Goal: Task Accomplishment & Management: Use online tool/utility

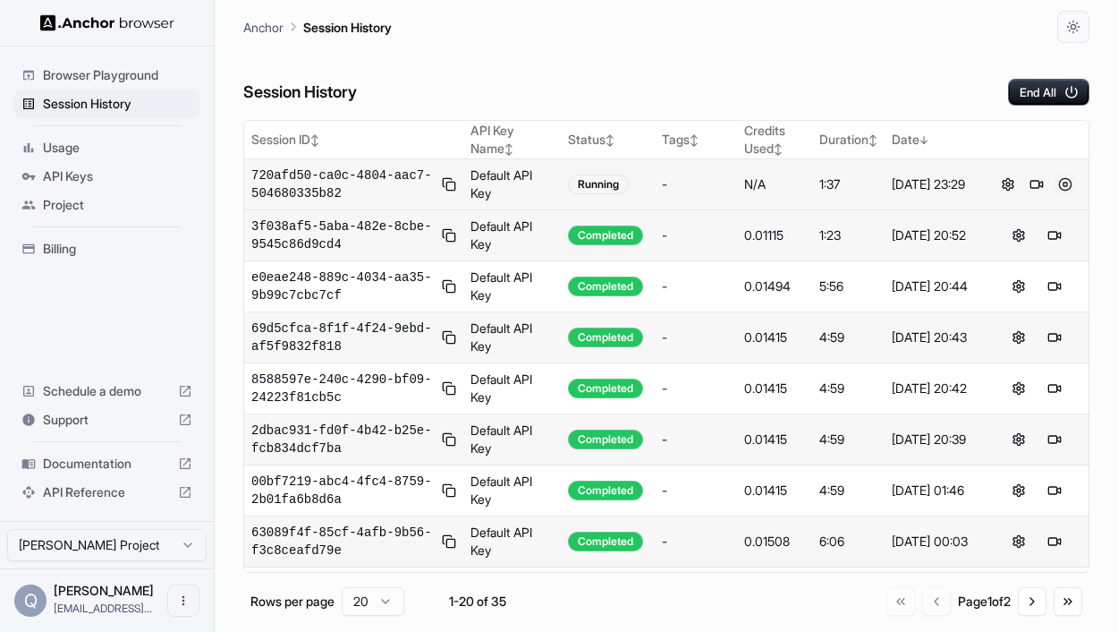
click at [1068, 183] on button at bounding box center [1065, 184] width 21 height 21
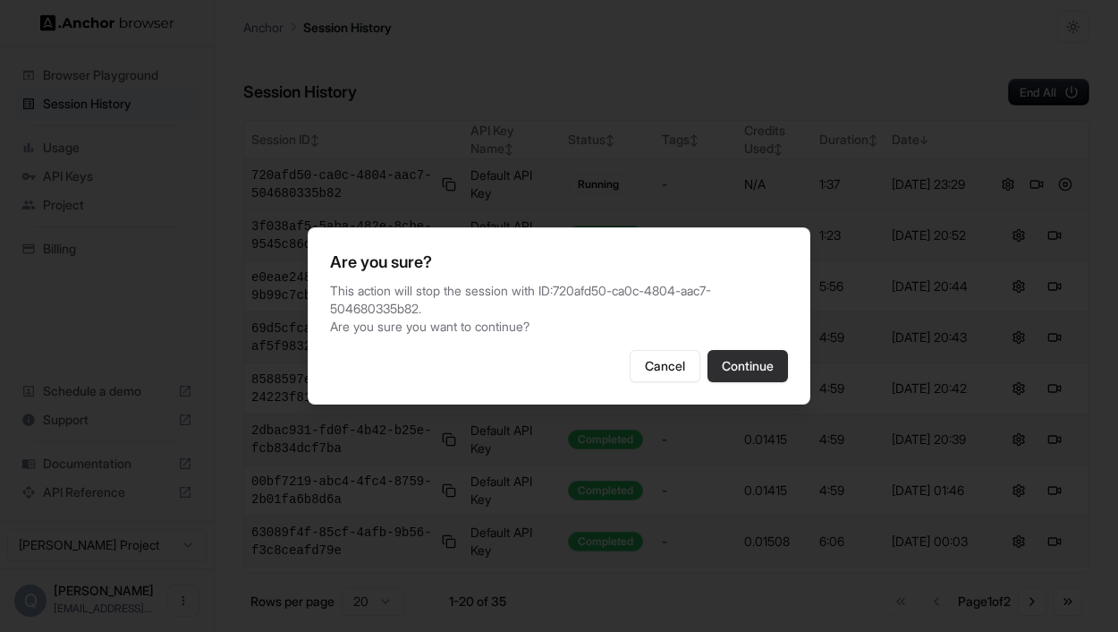
click at [769, 361] on button "Continue" at bounding box center [748, 366] width 81 height 32
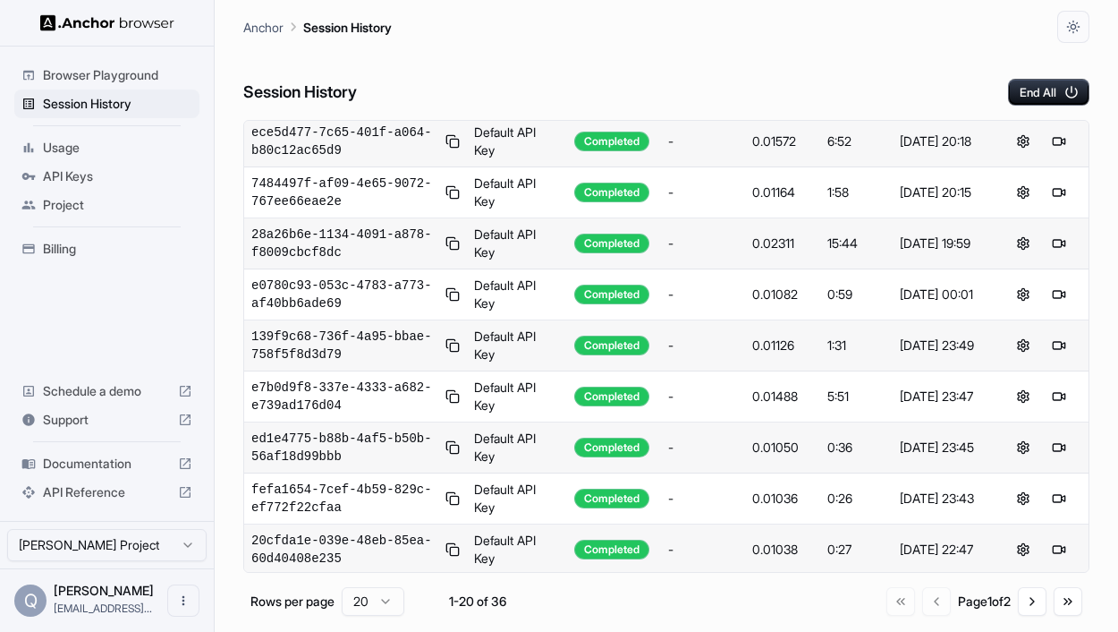
scroll to position [603, 0]
